Goal: Task Accomplishment & Management: Manage account settings

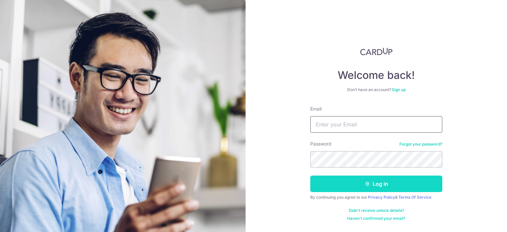
type input "[EMAIL_ADDRESS][PERSON_NAME][DOMAIN_NAME]"
click at [353, 187] on button "Log in" at bounding box center [376, 184] width 132 height 17
